Goal: Browse casually: Explore the website without a specific task or goal

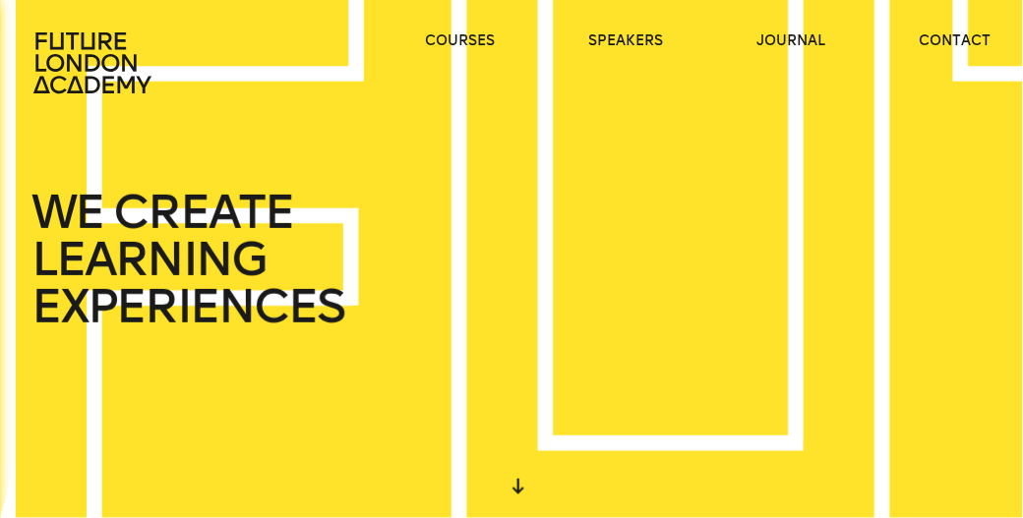
click at [249, 0] on div "START DESIGNING YOUR FUTURE [DATE] WE CREATE LEARNING EXPERIENCES IN THE HEART …" at bounding box center [511, 0] width 1023 height 0
drag, startPoint x: 489, startPoint y: 249, endPoint x: 339, endPoint y: 172, distance: 168.0
click at [339, 172] on div "WE CREATE LEARNING EXPERIENCES" at bounding box center [552, 259] width 1125 height 570
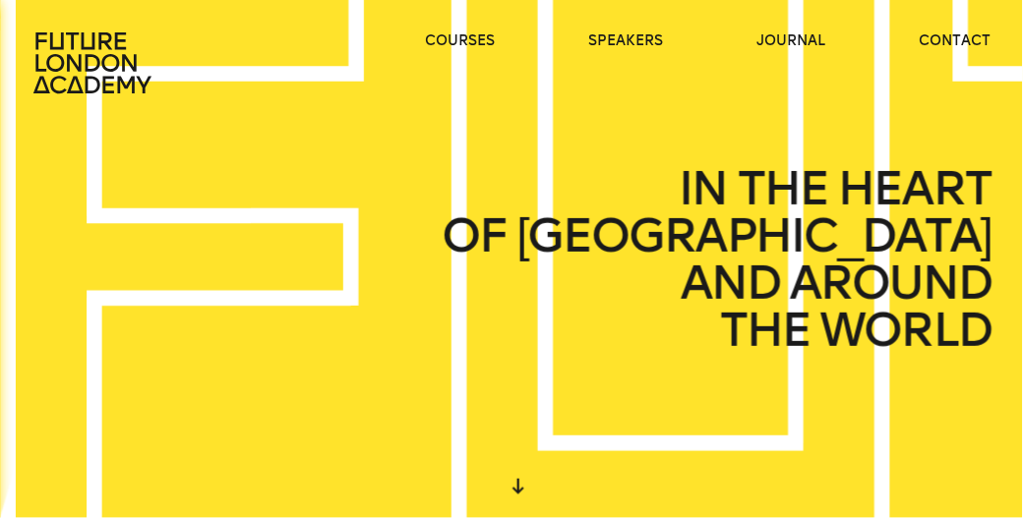
drag, startPoint x: 611, startPoint y: 204, endPoint x: 516, endPoint y: 128, distance: 121.0
click at [516, 128] on div "IN THE HEART OF [GEOGRAPHIC_DATA] AND AROUND THE WORLD" at bounding box center [552, 259] width 1125 height 570
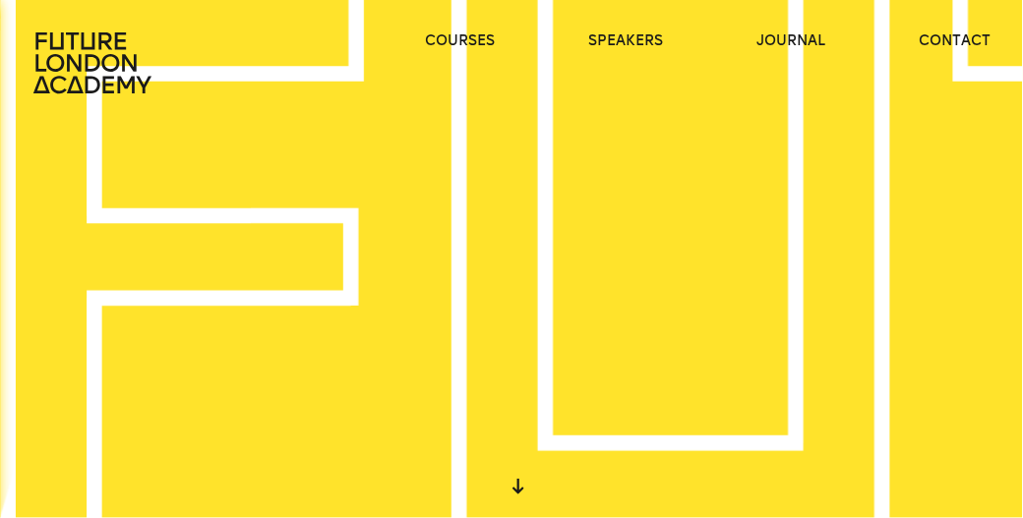
click at [203, 55] on div "courses speakers journal contact" at bounding box center [511, 62] width 1023 height 63
